Goal: Task Accomplishment & Management: Manage account settings

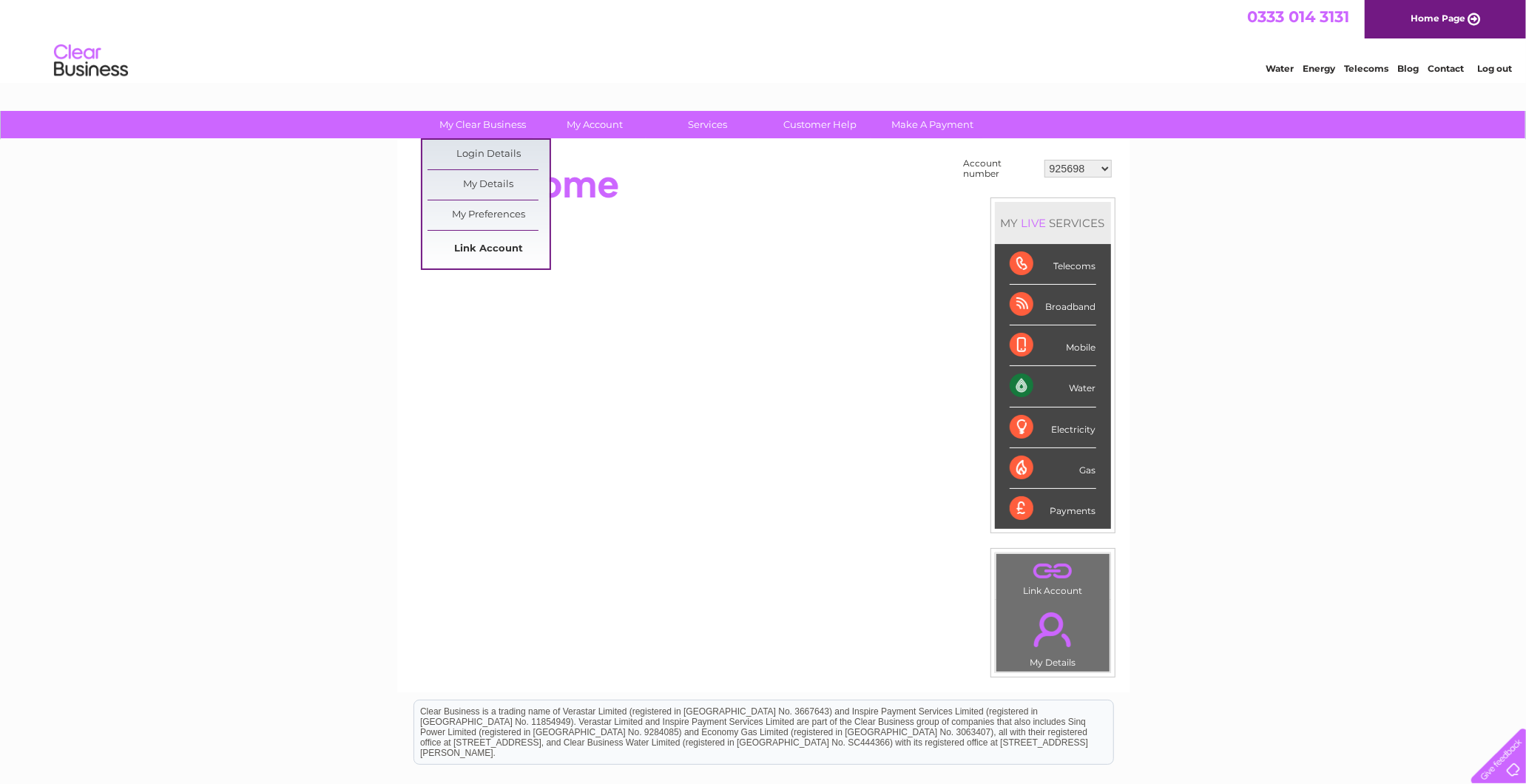
click at [489, 261] on link "Link Account" at bounding box center [489, 249] width 122 height 29
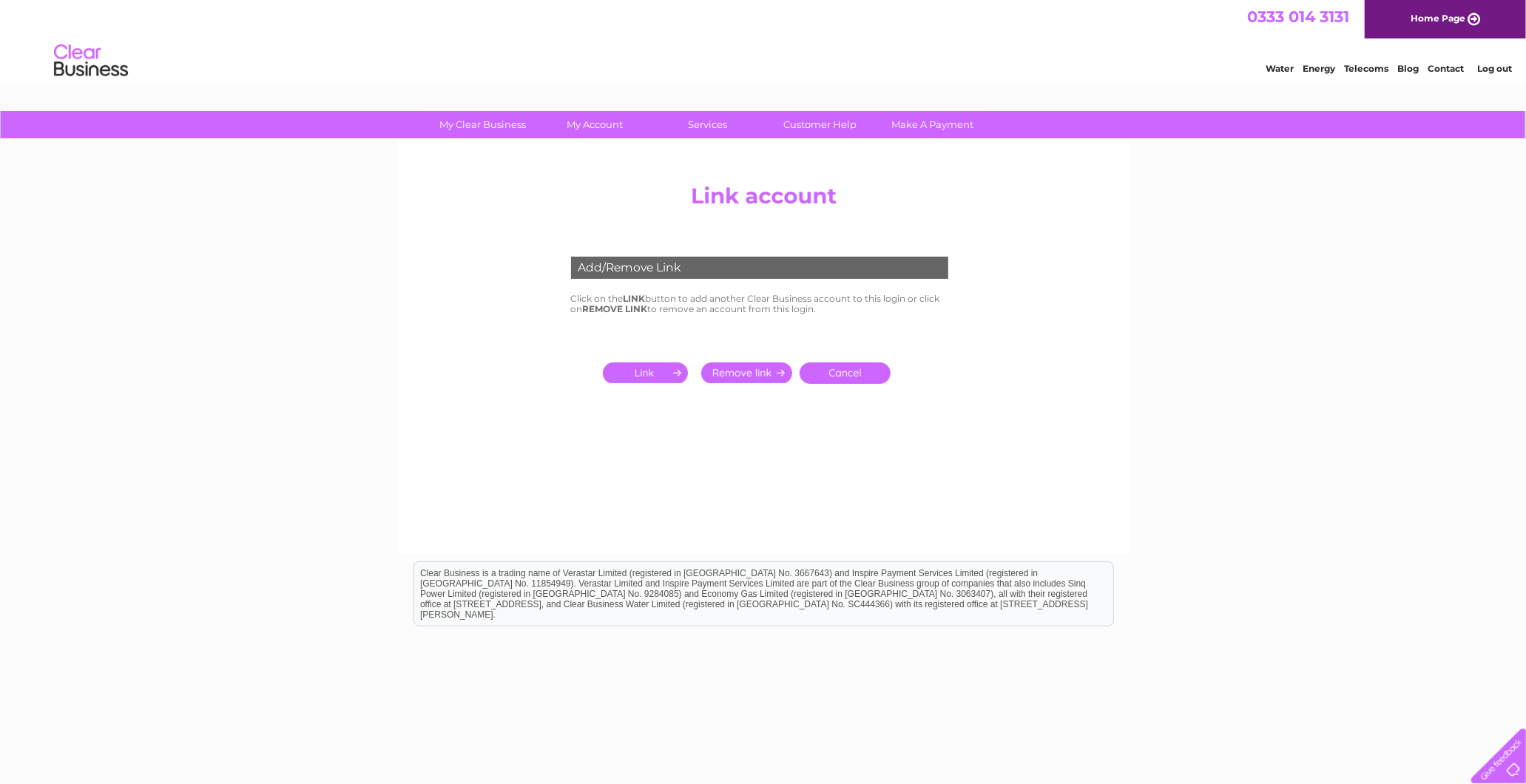
click at [654, 376] on input "submit" at bounding box center [649, 373] width 91 height 21
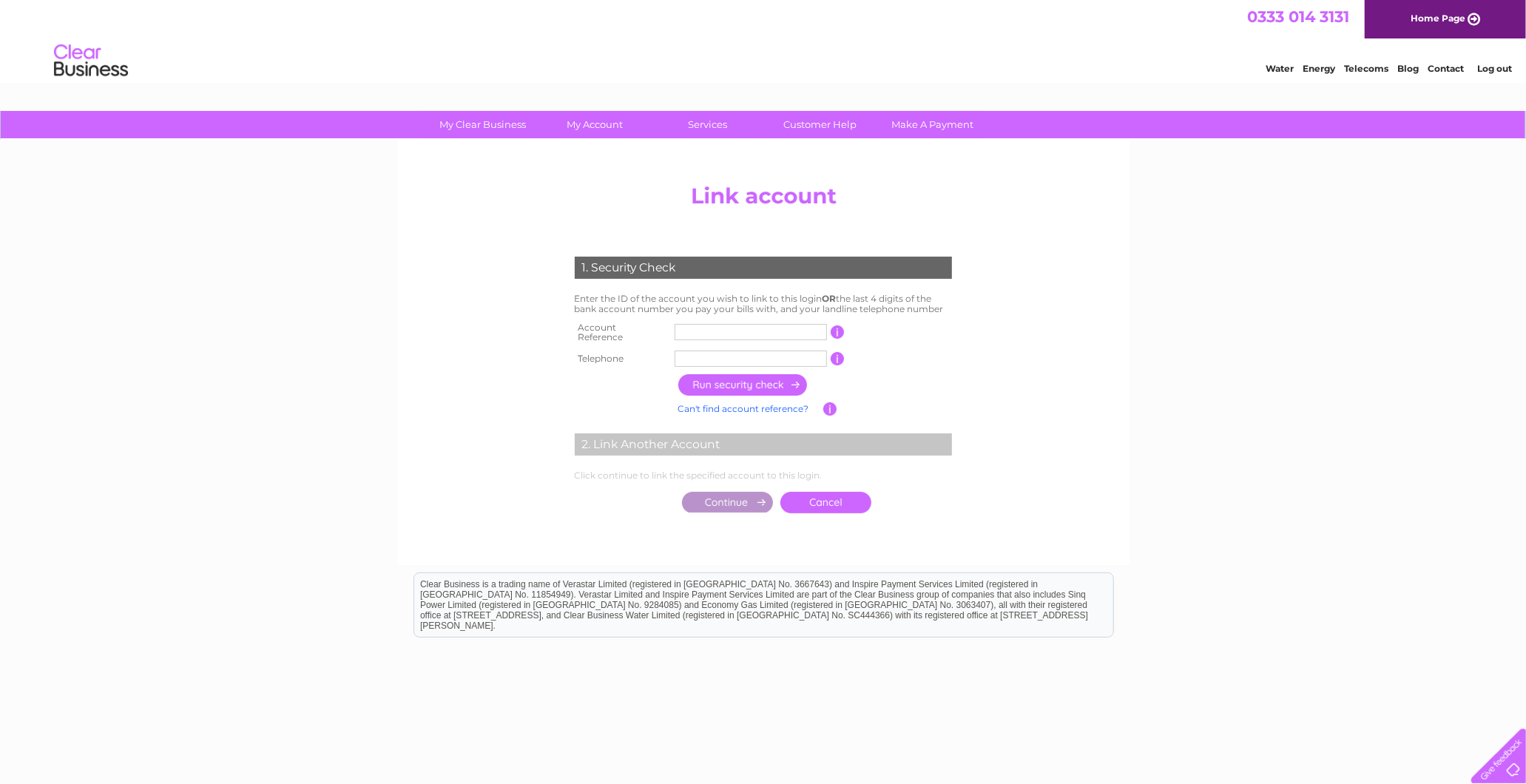
click at [718, 330] on input "text" at bounding box center [751, 332] width 153 height 16
type input "30326812"
click at [723, 351] on input "text" at bounding box center [751, 359] width 153 height 16
type input "07555531923"
click at [704, 376] on input "button" at bounding box center [744, 385] width 130 height 21
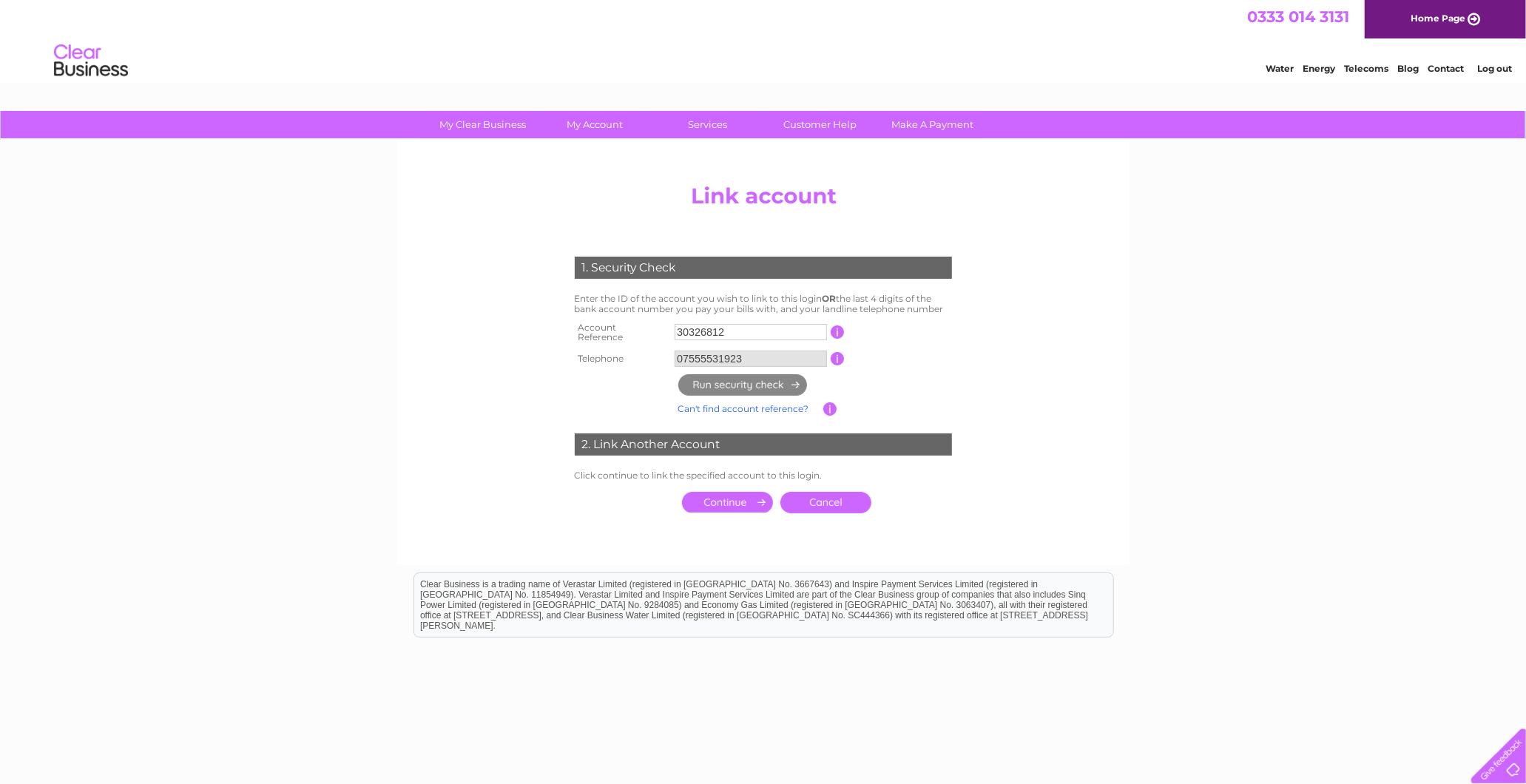
click at [705, 501] on input "submit" at bounding box center [727, 502] width 91 height 21
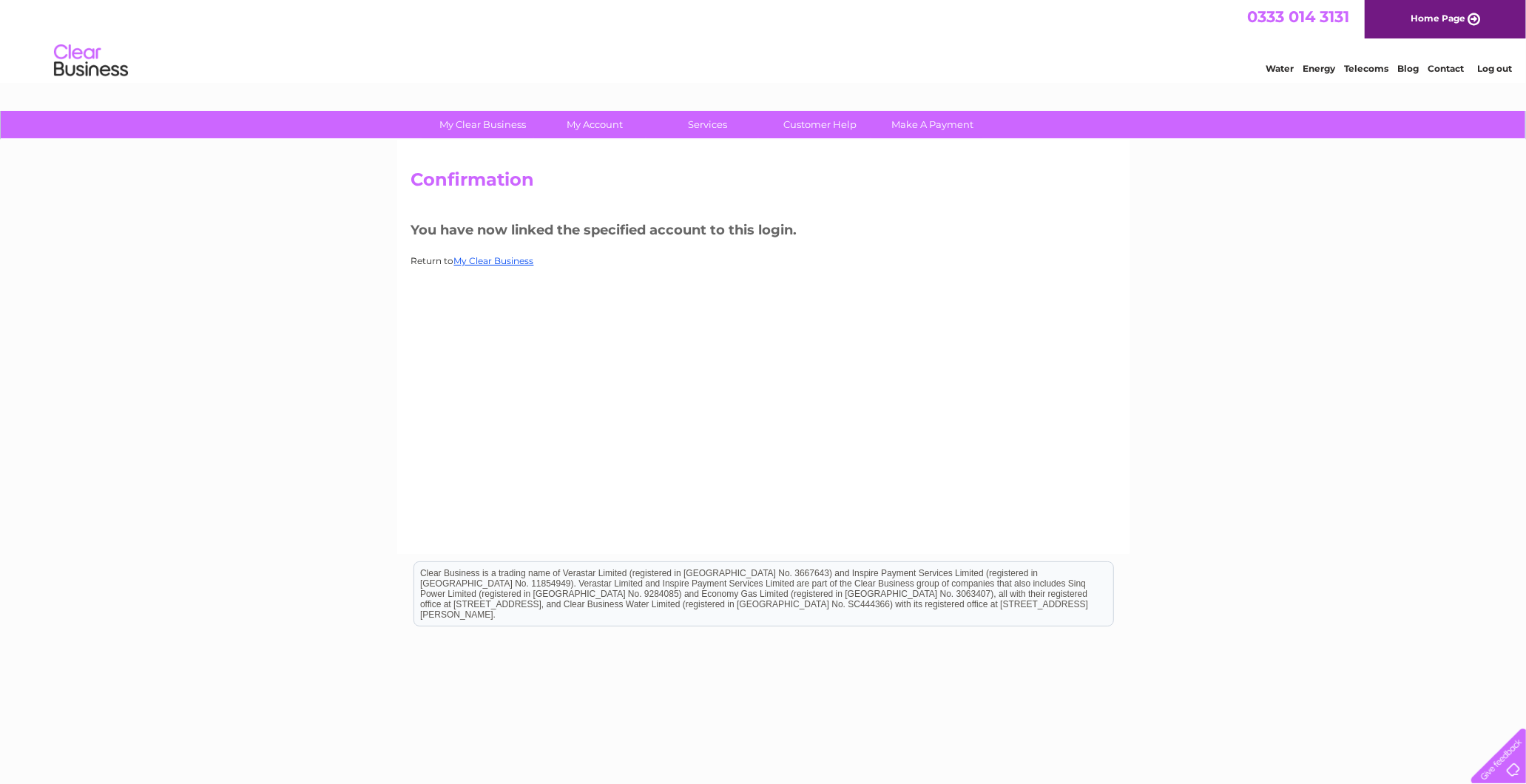
click at [506, 254] on p "Return to My Clear Business" at bounding box center [764, 261] width 705 height 14
click at [506, 261] on link "My Clear Business" at bounding box center [494, 261] width 80 height 11
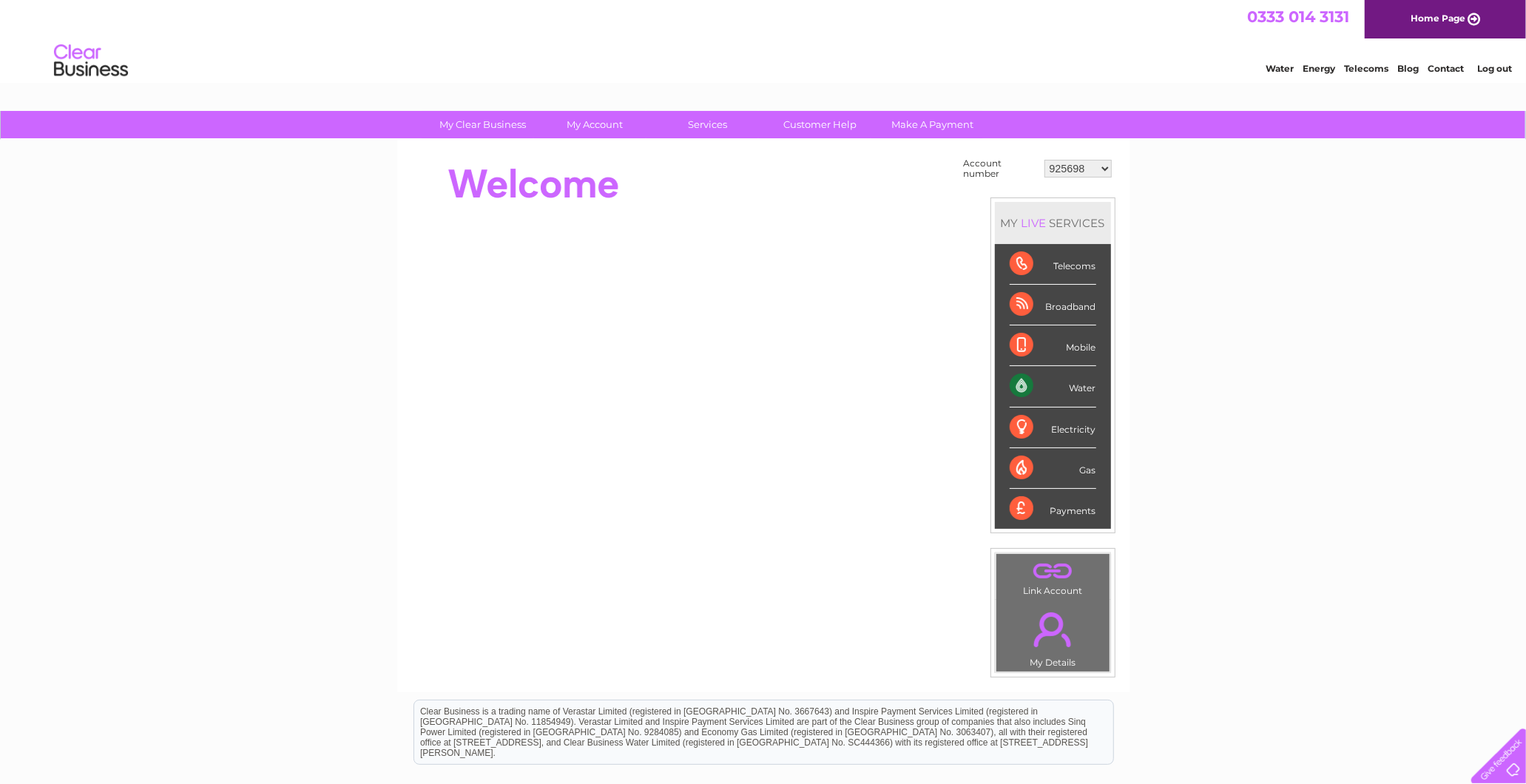
click at [1089, 170] on select "925698 934462 934831 938572 941363 942374 952730 966731 966770 967205 971927 97…" at bounding box center [1078, 169] width 67 height 18
select select "30326812"
click at [1045, 160] on select "925698 934462 934831 938572 941363 942374 952730 966731 966770 967205 971927 97…" at bounding box center [1078, 169] width 67 height 18
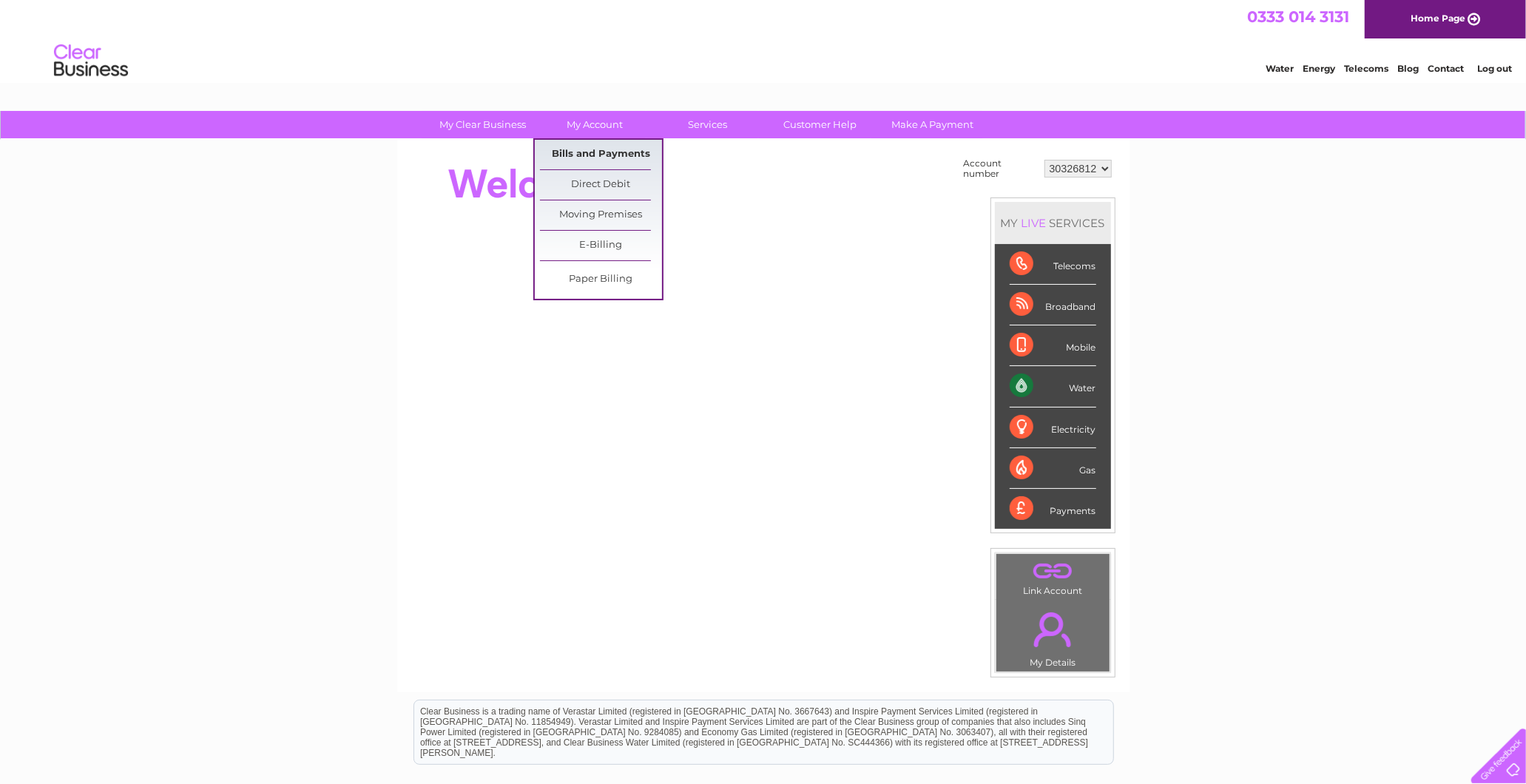
click at [601, 156] on link "Bills and Payments" at bounding box center [601, 154] width 122 height 29
click at [608, 156] on link "Bills and Payments" at bounding box center [601, 154] width 122 height 29
